Goal: Task Accomplishment & Management: Manage account settings

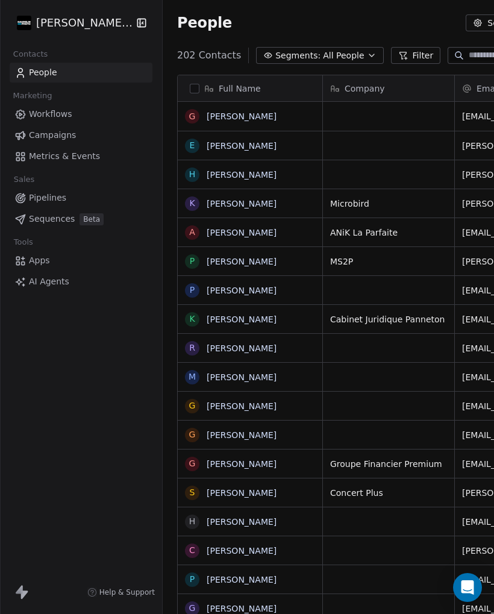
scroll to position [28, 0]
click at [192, 111] on button "grid" at bounding box center [192, 116] width 10 height 10
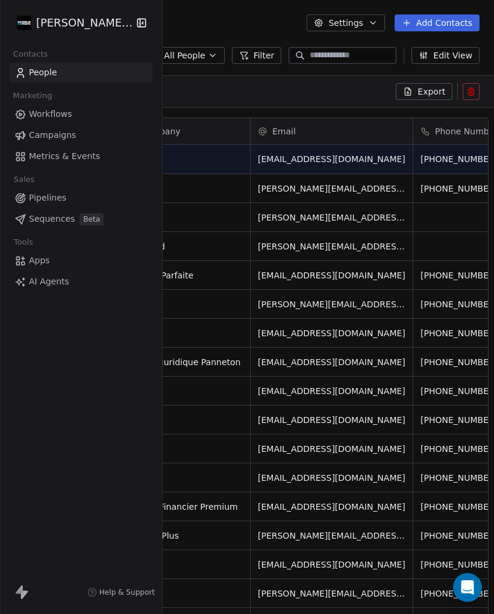
scroll to position [0, 213]
click at [475, 87] on icon at bounding box center [471, 92] width 10 height 10
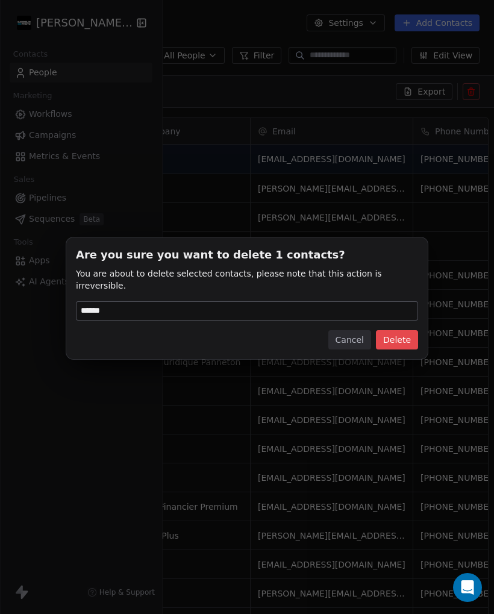
type input "******"
click at [396, 335] on button "Delete" at bounding box center [397, 339] width 42 height 19
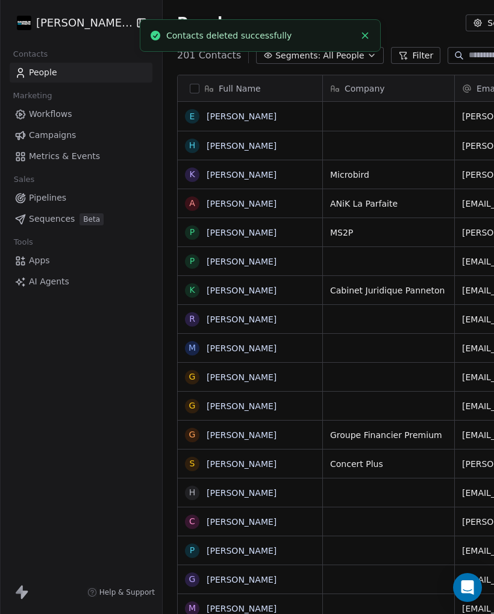
scroll to position [0, 0]
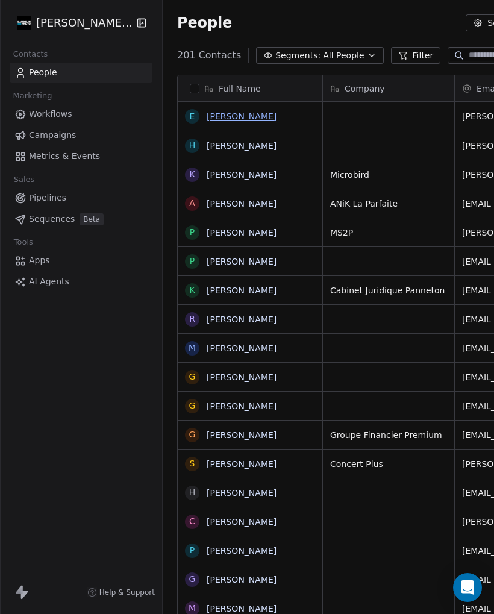
click at [242, 111] on link "[PERSON_NAME]" at bounding box center [242, 116] width 70 height 10
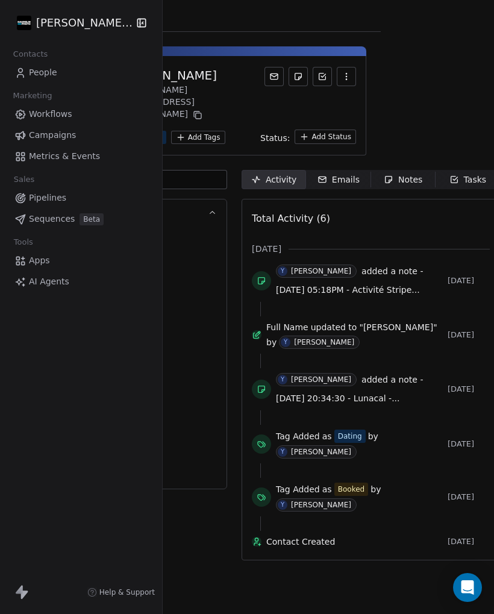
scroll to position [0, 113]
click at [397, 170] on span "Notes Notes" at bounding box center [404, 179] width 64 height 19
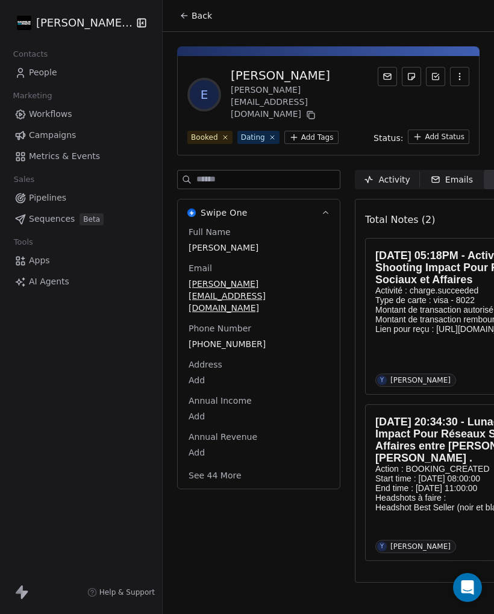
click at [384, 173] on div "Activity" at bounding box center [387, 179] width 46 height 13
